Goal: Navigation & Orientation: Find specific page/section

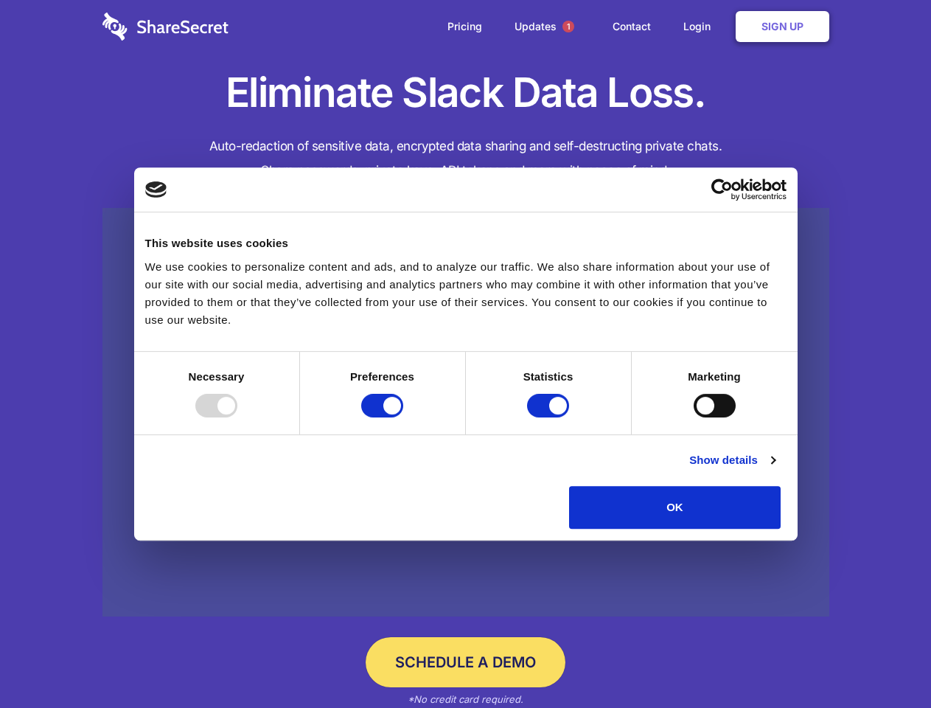
click at [237, 417] on div at bounding box center [216, 406] width 42 height 24
click at [403, 417] on input "Preferences" at bounding box center [382, 406] width 42 height 24
checkbox input "false"
click at [550, 417] on input "Statistics" at bounding box center [548, 406] width 42 height 24
checkbox input "false"
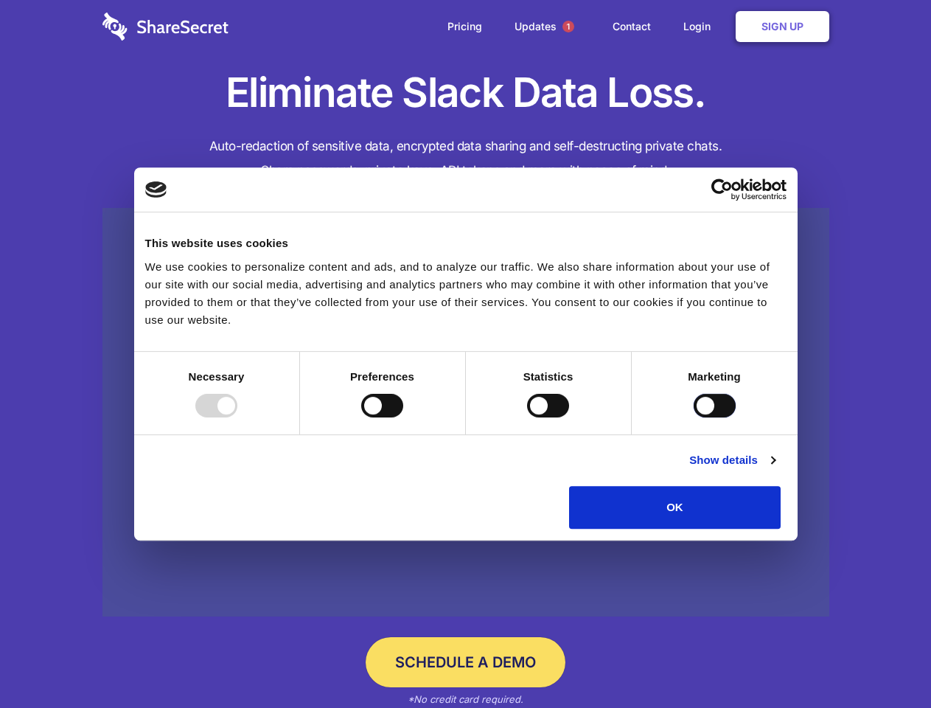
click at [694, 417] on input "Marketing" at bounding box center [715, 406] width 42 height 24
checkbox input "true"
click at [775, 469] on link "Show details" at bounding box center [731, 460] width 85 height 18
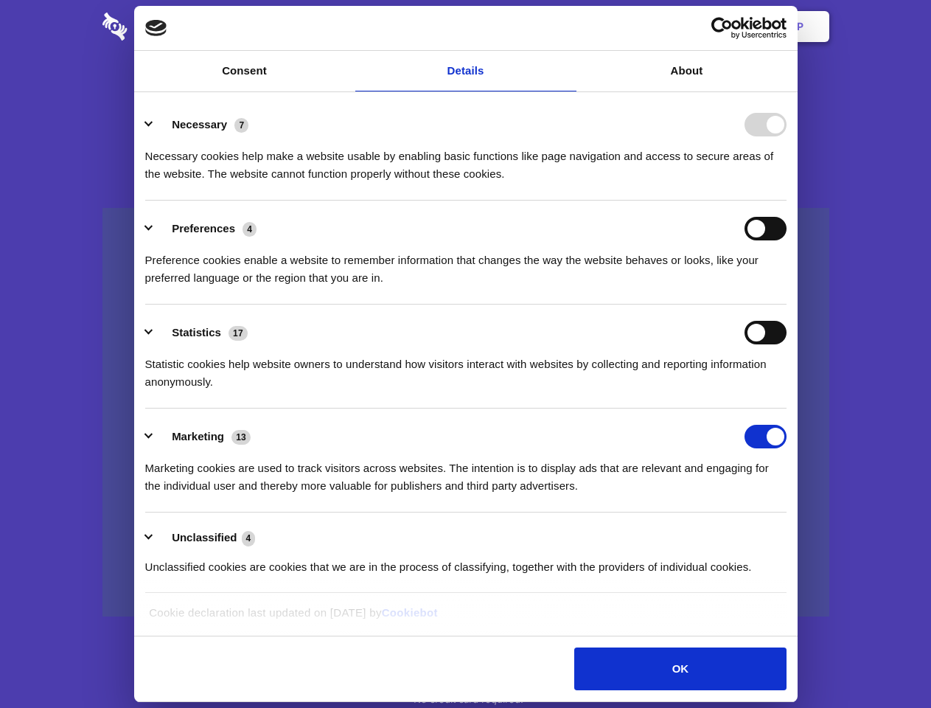
click at [786, 200] on li "Necessary 7 Necessary cookies help make a website usable by enabling basic func…" at bounding box center [465, 149] width 641 height 104
click at [568, 27] on span "1" at bounding box center [568, 27] width 12 height 12
